Goal: Information Seeking & Learning: Learn about a topic

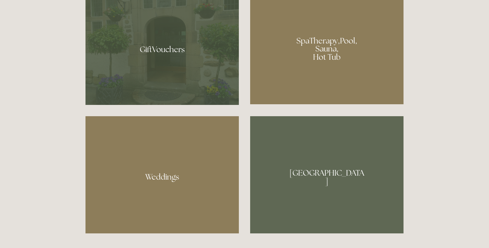
scroll to position [546, 0]
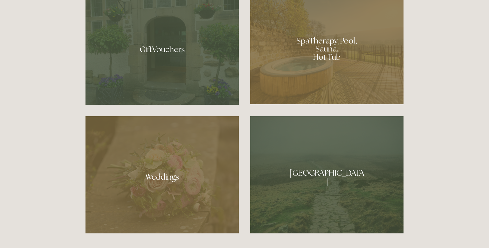
click at [319, 72] on div at bounding box center [326, 46] width 153 height 115
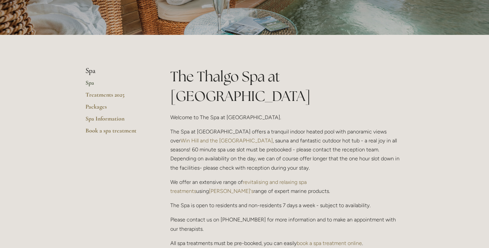
scroll to position [57, 0]
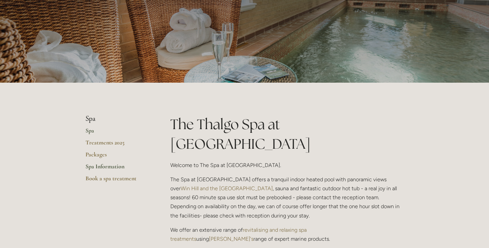
click at [108, 167] on link "Spa Information" at bounding box center [116, 169] width 63 height 12
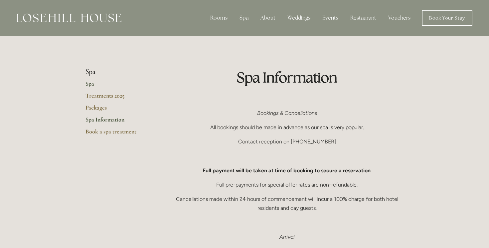
click at [91, 84] on link "Spa" at bounding box center [116, 86] width 63 height 12
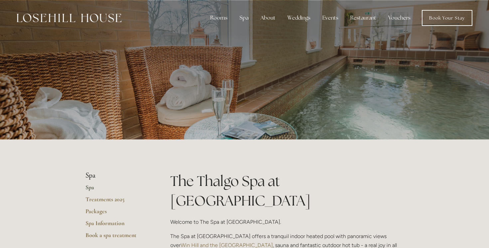
click at [281, 77] on p at bounding box center [244, 70] width 296 height 27
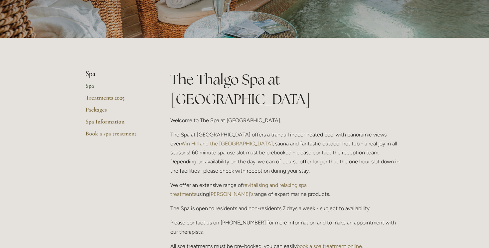
scroll to position [102, 0]
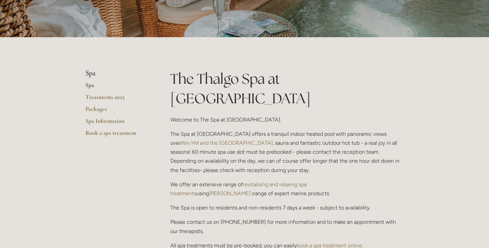
click at [273, 140] on link "Win Hill and the Hope Valley" at bounding box center [226, 143] width 92 height 6
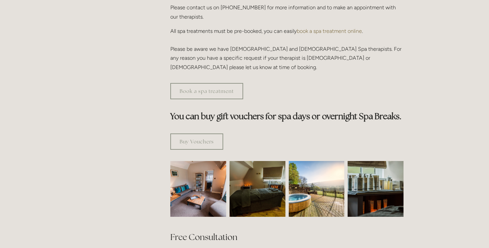
scroll to position [377, 0]
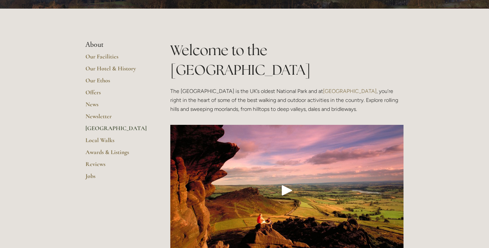
scroll to position [107, 0]
